Goal: Information Seeking & Learning: Learn about a topic

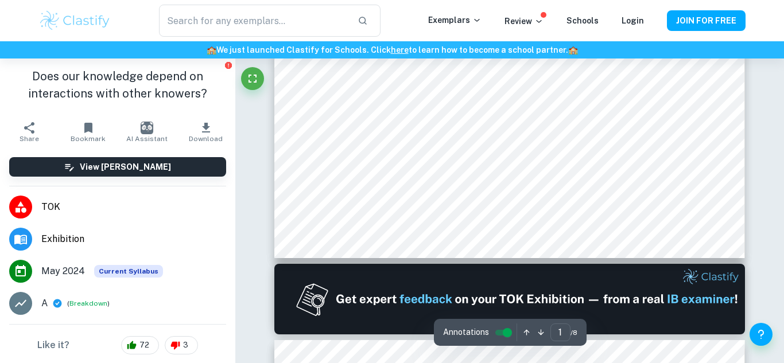
scroll to position [477, 0]
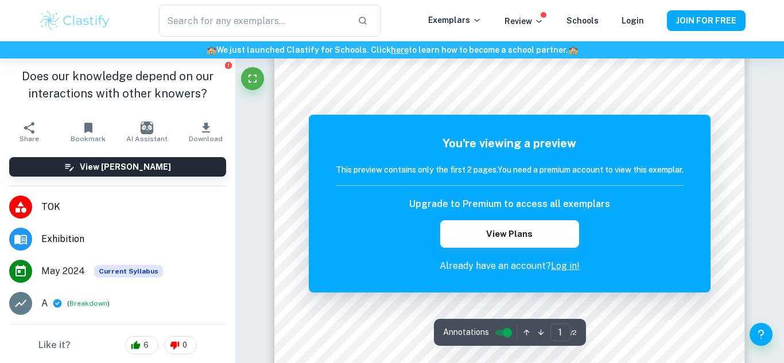
scroll to position [125, 0]
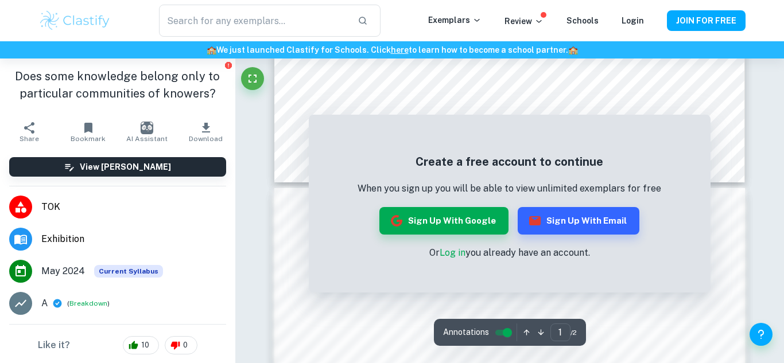
scroll to position [501, 0]
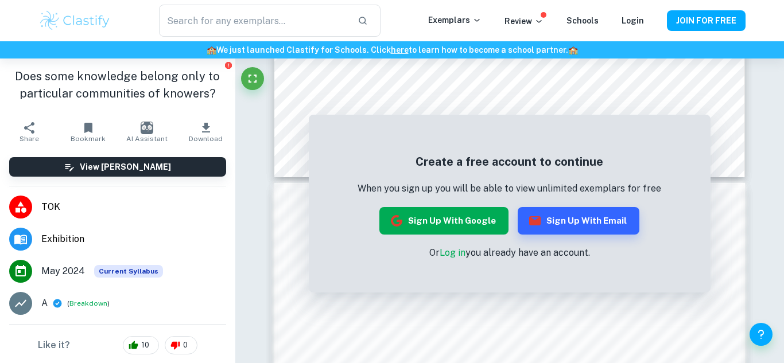
click at [491, 223] on button "Sign up with Google" at bounding box center [444, 221] width 129 height 28
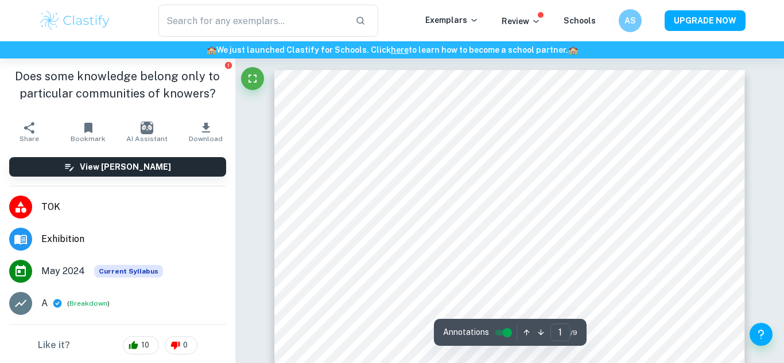
scroll to position [219, 0]
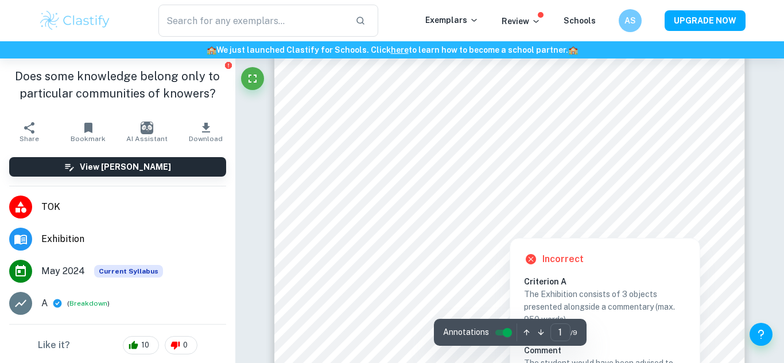
click at [532, 235] on div "Incorrect Criterion A The Exhibition consists of 3 objects presented alongside …" at bounding box center [605, 350] width 191 height 234
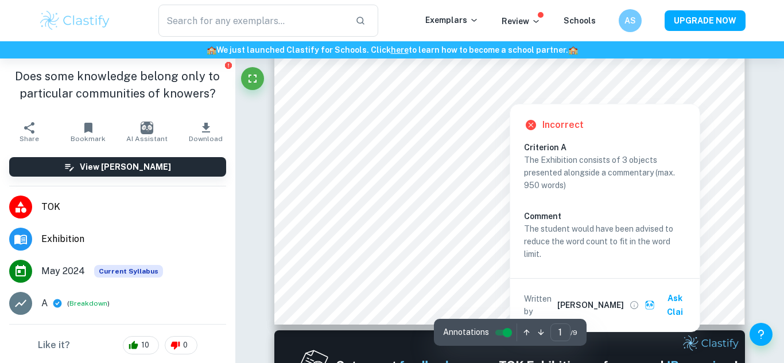
scroll to position [358, 0]
